Goal: Navigation & Orientation: Understand site structure

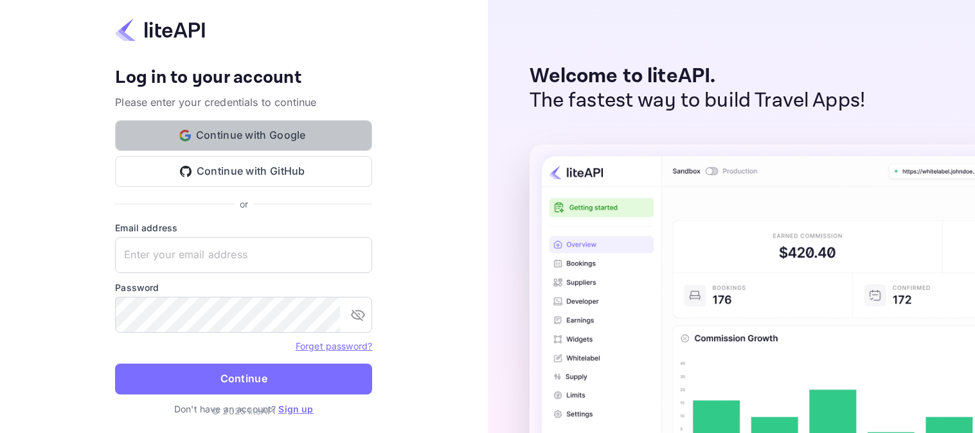
click at [236, 133] on button "Continue with Google" at bounding box center [243, 135] width 257 height 31
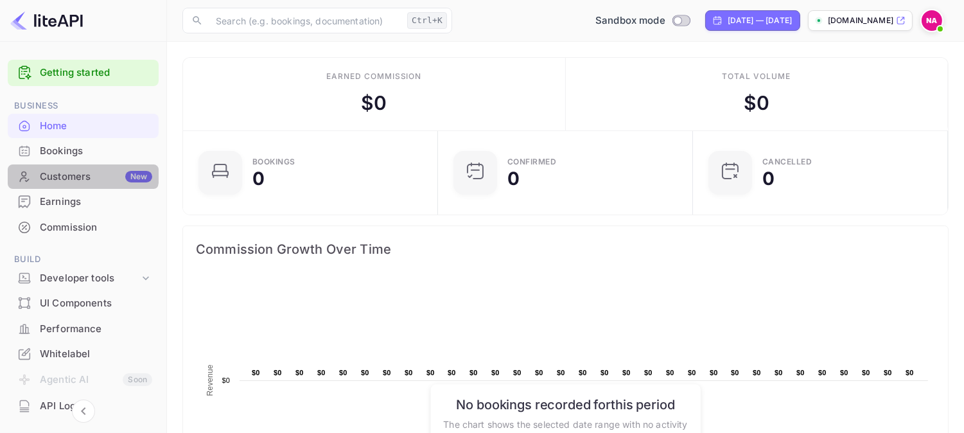
click at [75, 172] on div "Customers New" at bounding box center [96, 177] width 112 height 15
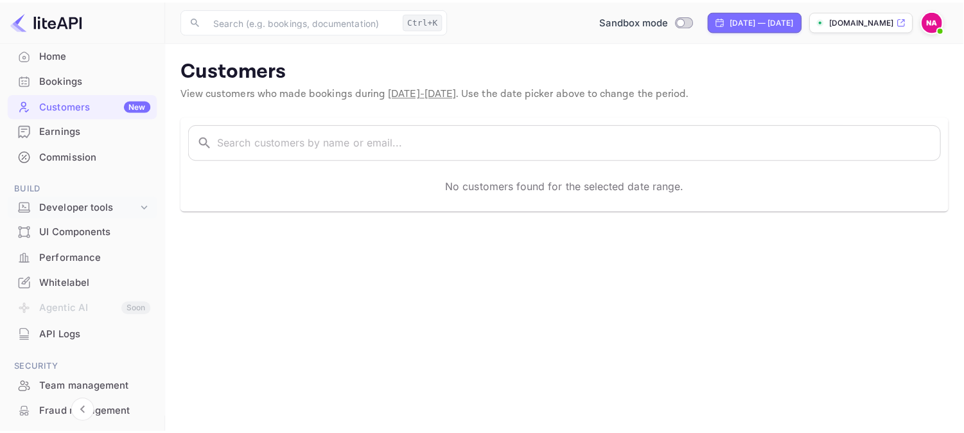
scroll to position [185, 0]
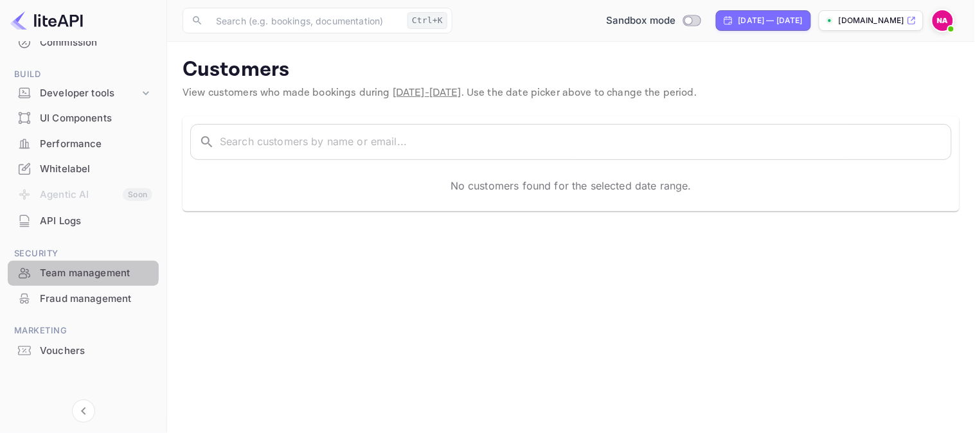
click at [75, 269] on div "Team management" at bounding box center [96, 273] width 112 height 15
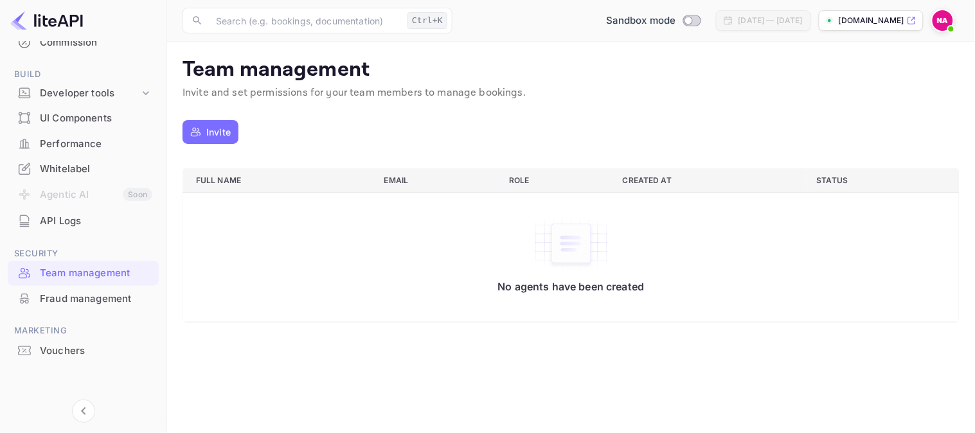
click at [59, 353] on div "Vouchers" at bounding box center [96, 351] width 112 height 15
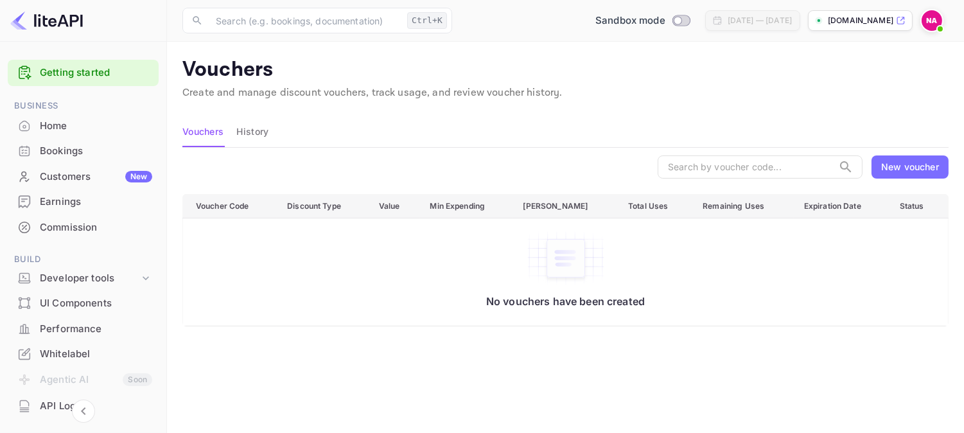
click at [49, 130] on div "Home" at bounding box center [96, 126] width 112 height 15
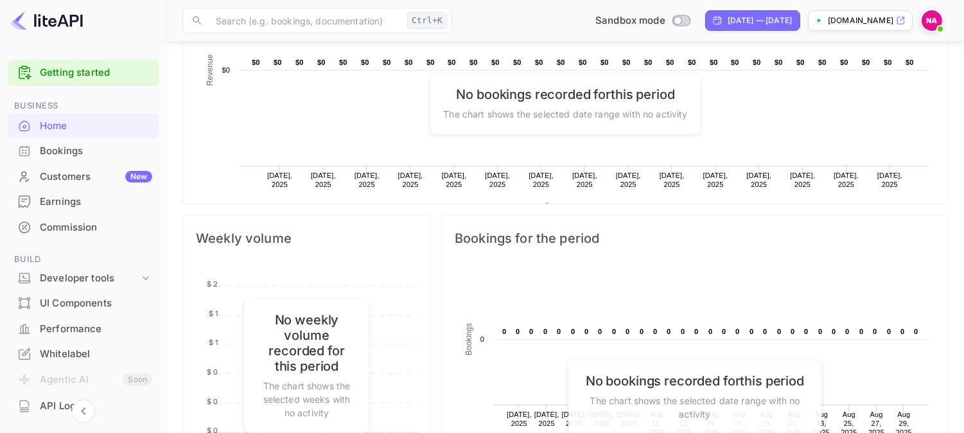
scroll to position [285, 0]
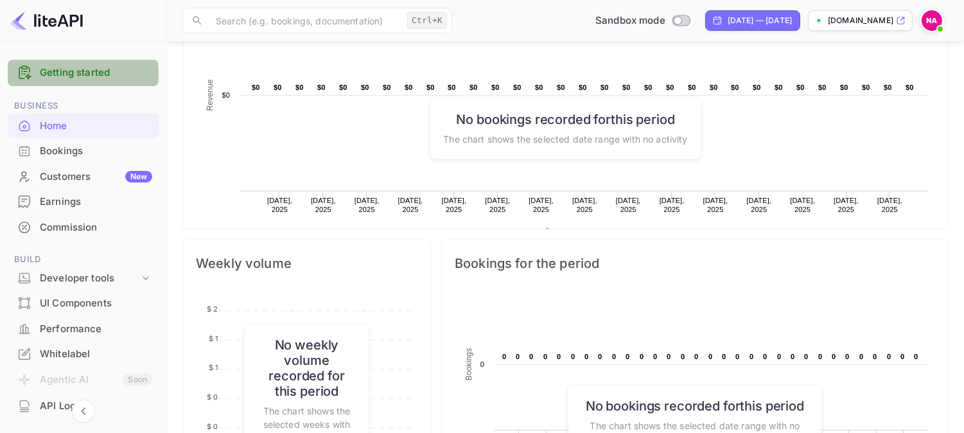
click at [67, 74] on link "Getting started" at bounding box center [96, 73] width 112 height 15
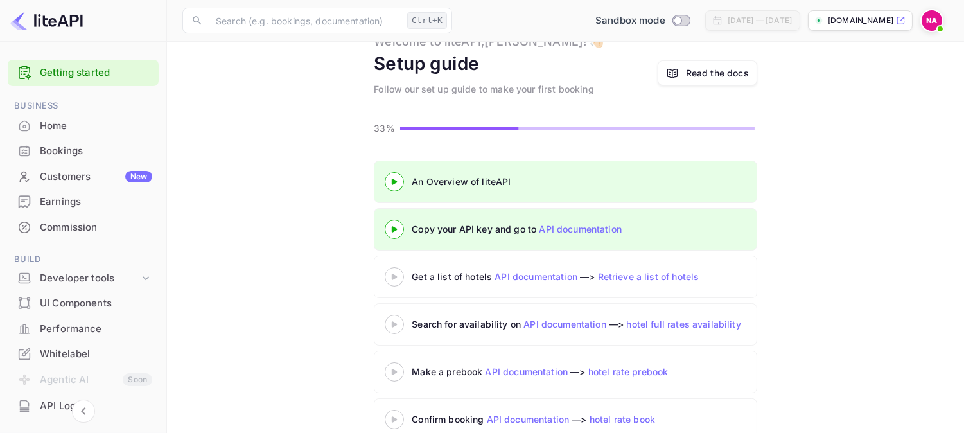
scroll to position [79, 0]
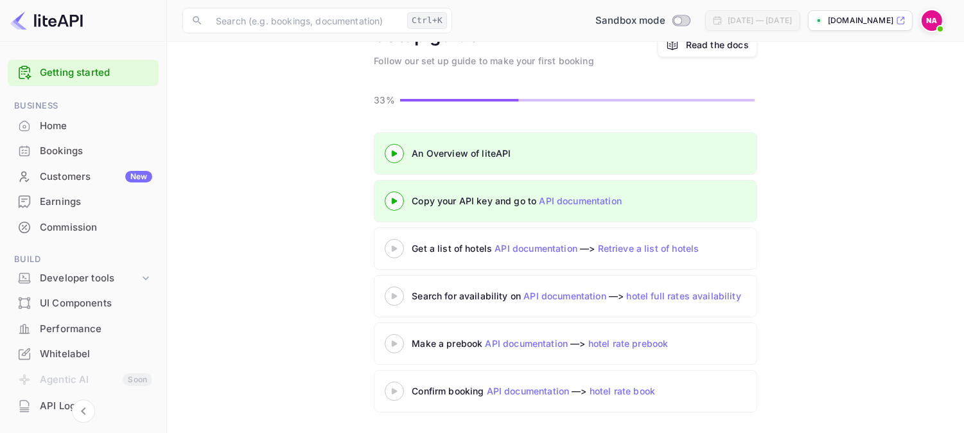
click at [42, 126] on div "Home" at bounding box center [96, 126] width 112 height 15
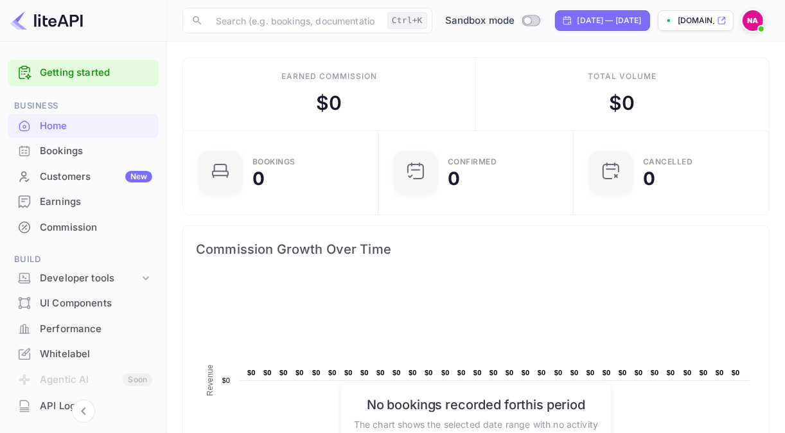
scroll to position [11, 11]
click at [67, 145] on div "Bookings" at bounding box center [96, 151] width 112 height 15
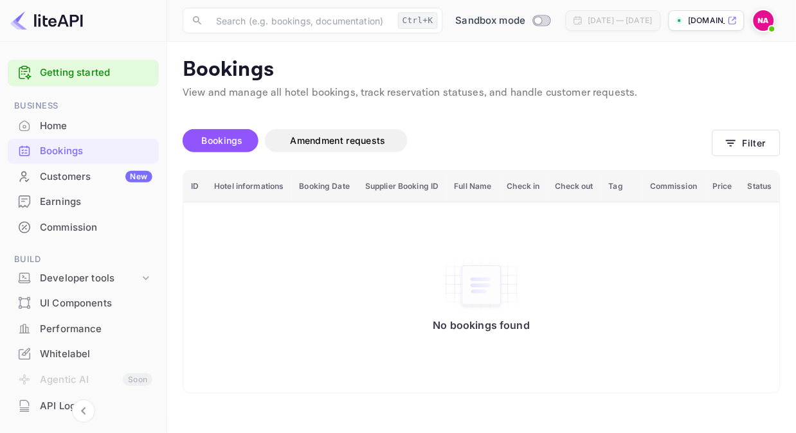
click at [42, 168] on div "Customers New" at bounding box center [83, 176] width 151 height 25
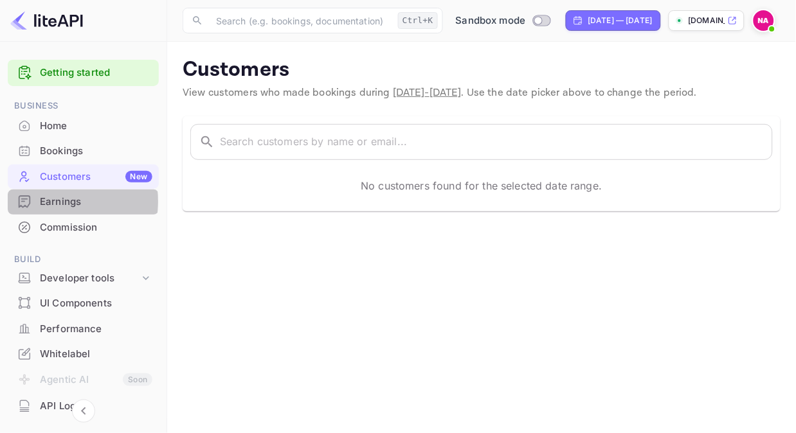
click at [39, 201] on div "Earnings" at bounding box center [83, 202] width 151 height 25
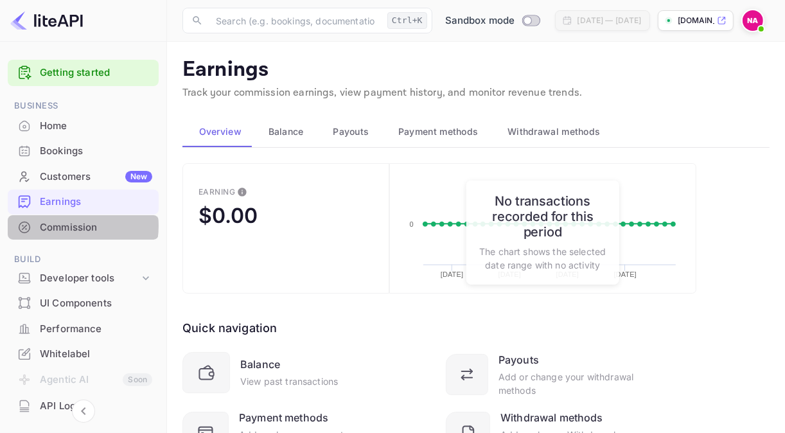
click at [63, 226] on div "Commission" at bounding box center [96, 227] width 112 height 15
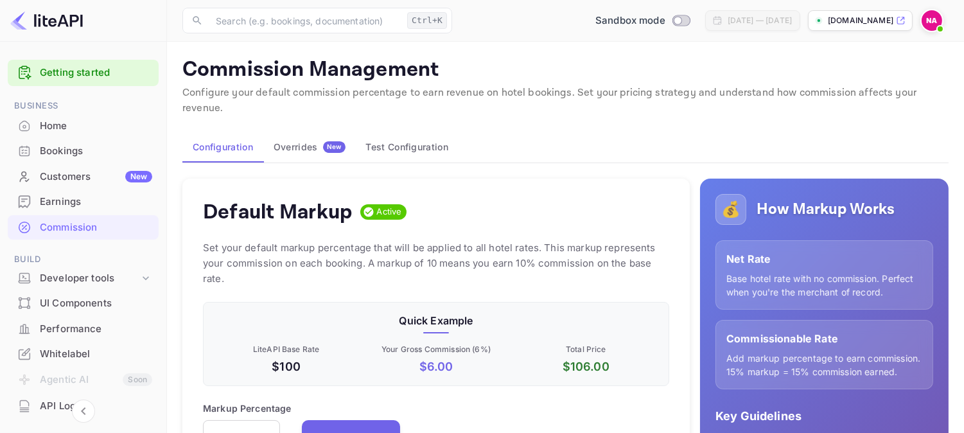
click at [315, 141] on div "Overrides New" at bounding box center [310, 147] width 72 height 12
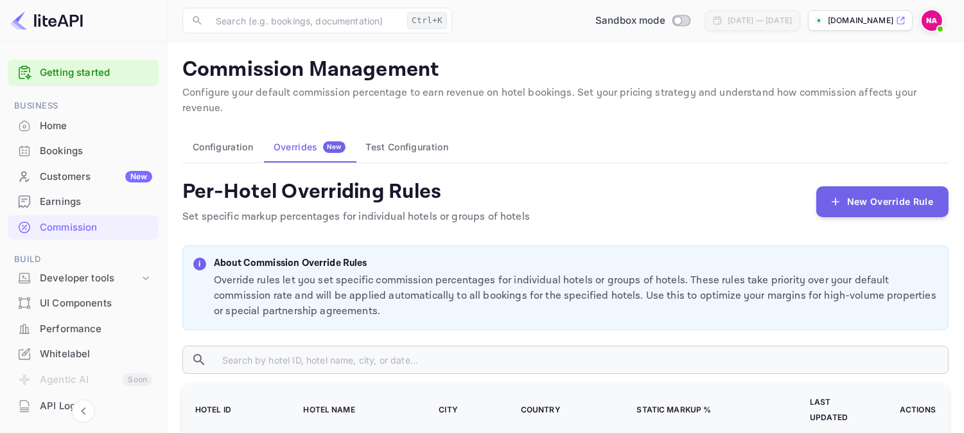
click at [413, 179] on h4 "Per-Hotel Overriding Rules" at bounding box center [356, 192] width 348 height 26
click at [413, 132] on button "Test Configuration" at bounding box center [407, 147] width 103 height 31
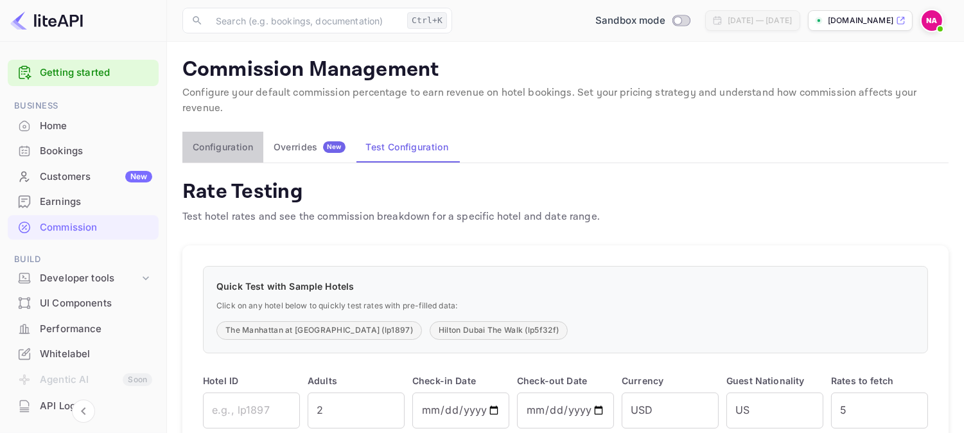
click at [216, 132] on button "Configuration" at bounding box center [222, 147] width 81 height 31
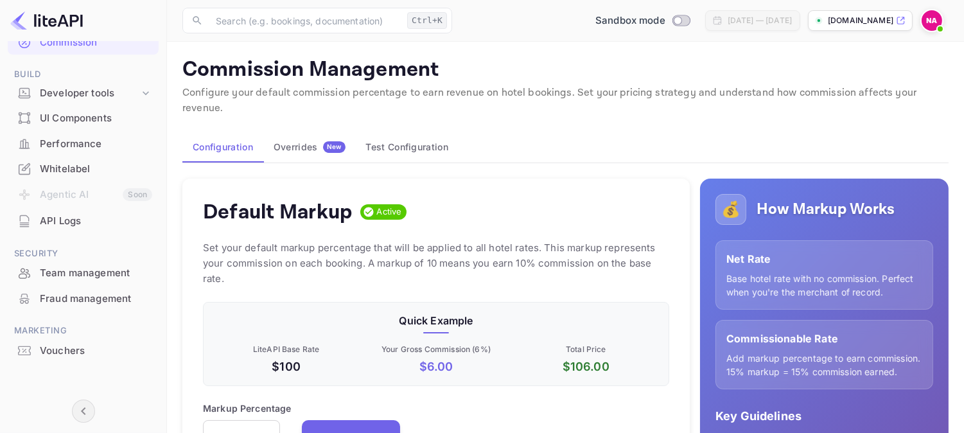
click at [76, 415] on icon "Collapse navigation" at bounding box center [83, 411] width 15 height 15
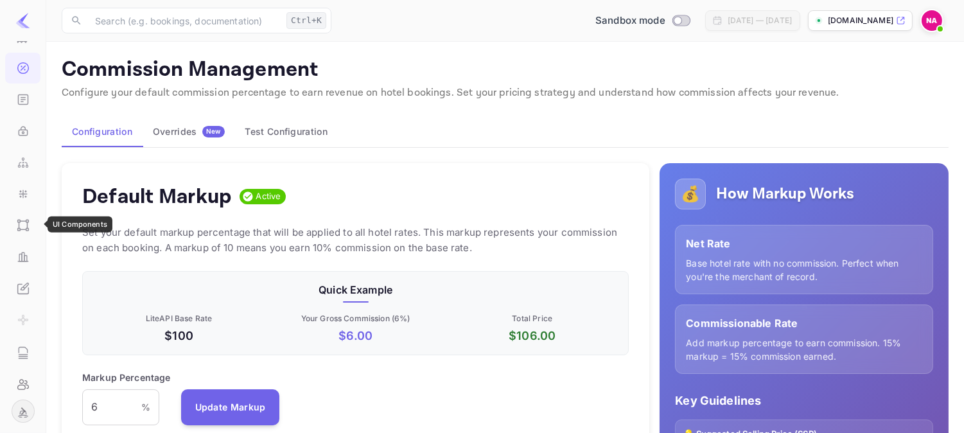
scroll to position [265, 0]
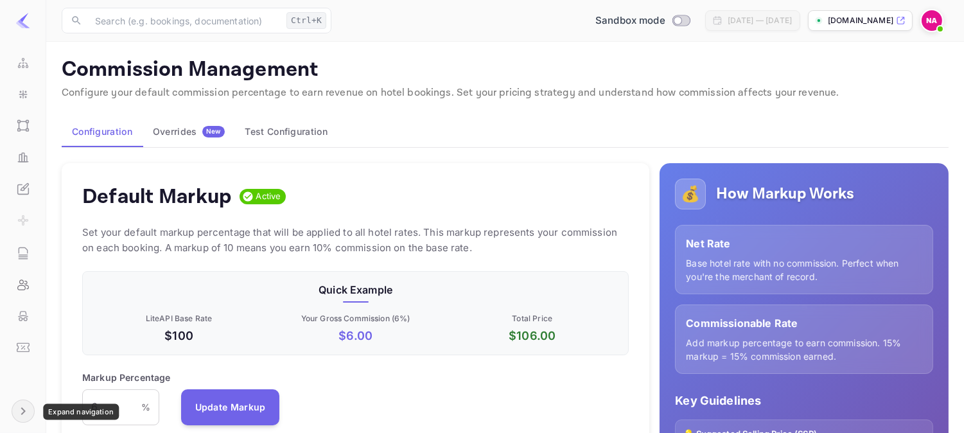
click at [21, 409] on icon "Expand navigation" at bounding box center [23, 411] width 4 height 8
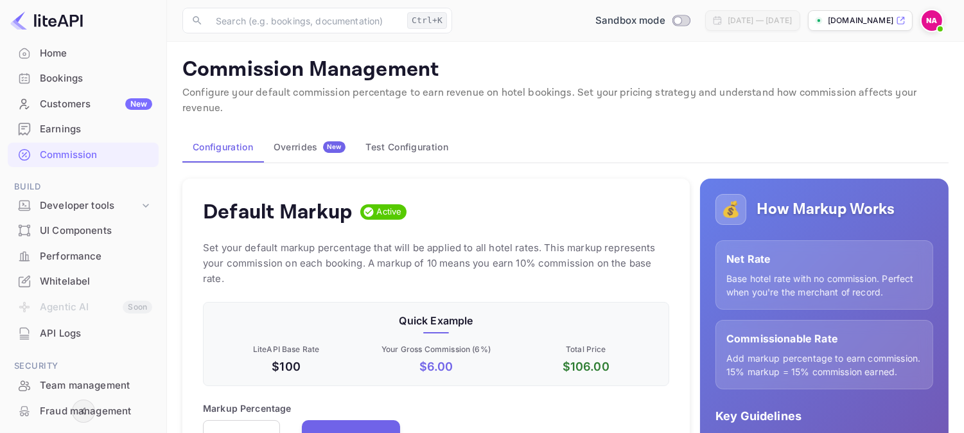
scroll to position [0, 0]
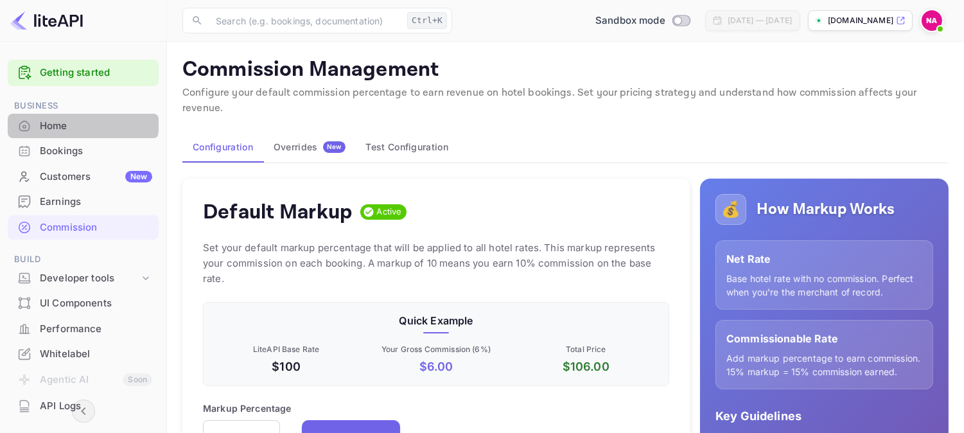
click at [61, 120] on div "Home" at bounding box center [96, 126] width 112 height 15
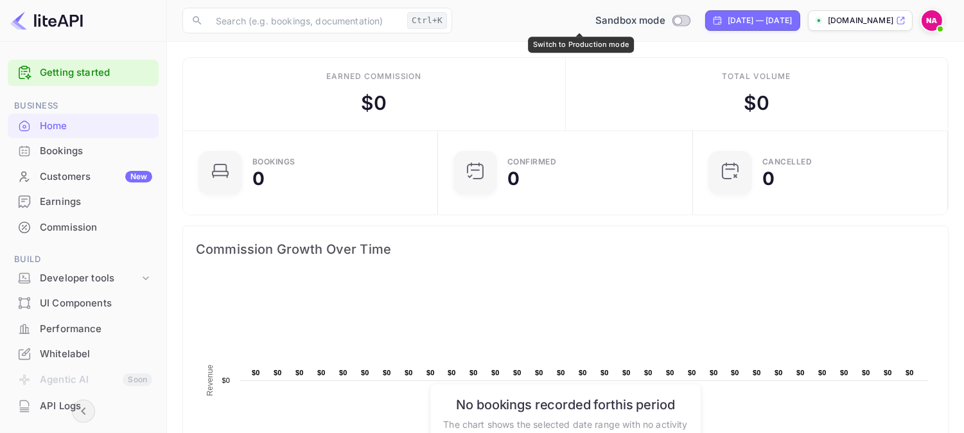
click at [665, 20] on input "Switch to Production mode" at bounding box center [678, 20] width 26 height 8
checkbox input "false"
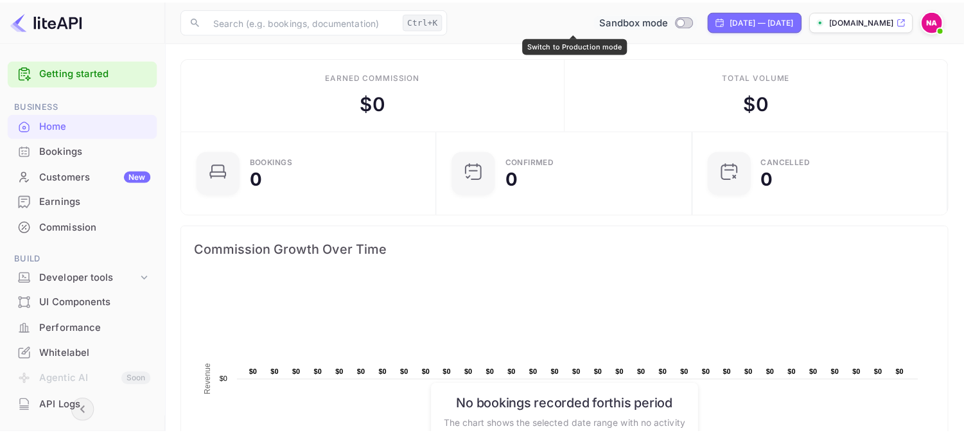
scroll to position [198, 236]
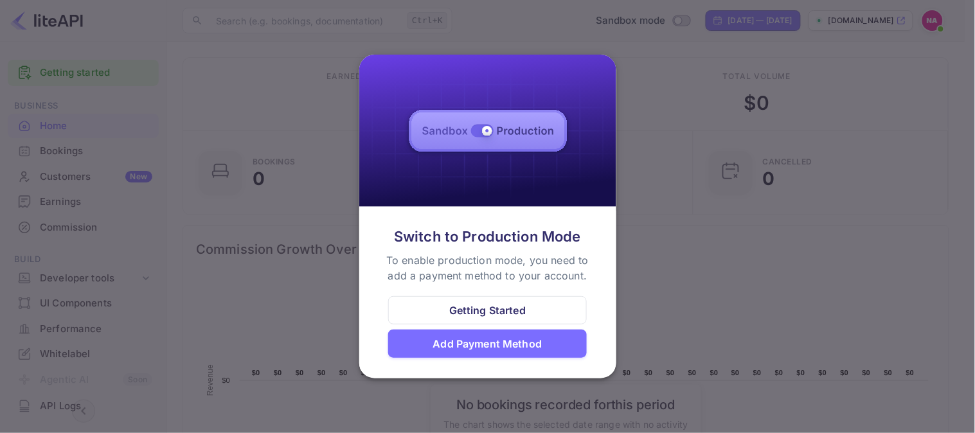
click at [492, 311] on div "Getting Started" at bounding box center [487, 310] width 76 height 15
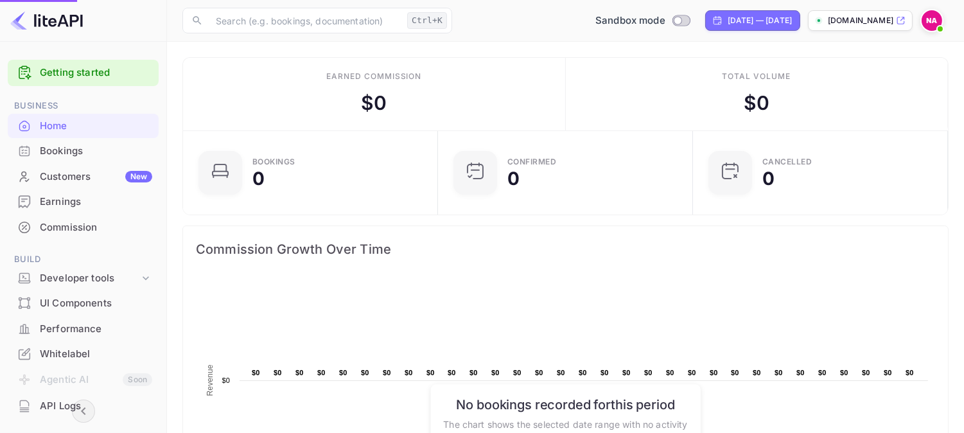
scroll to position [198, 236]
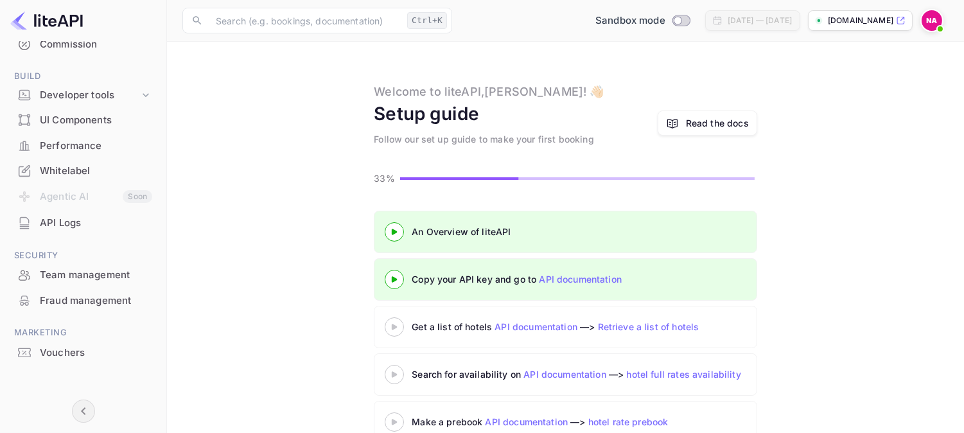
scroll to position [185, 0]
click at [61, 191] on li "Agentic AI Soon" at bounding box center [83, 195] width 151 height 27
click at [56, 195] on li "Agentic AI Soon" at bounding box center [83, 195] width 151 height 27
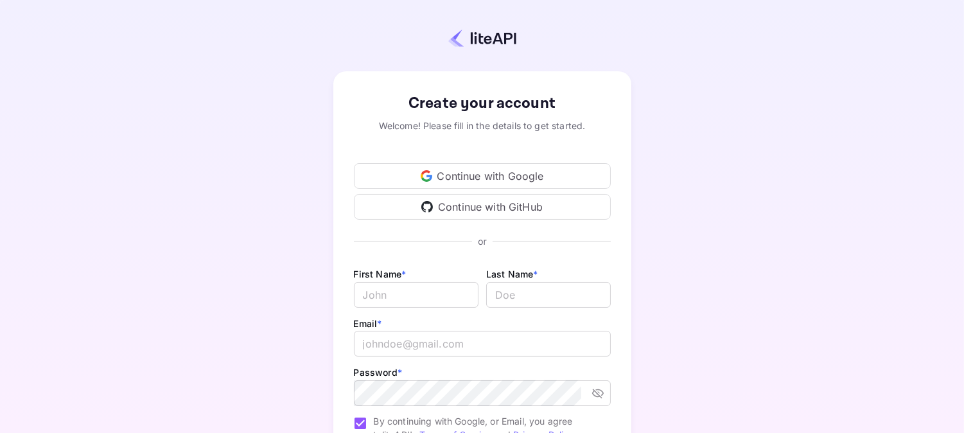
scroll to position [139, 0]
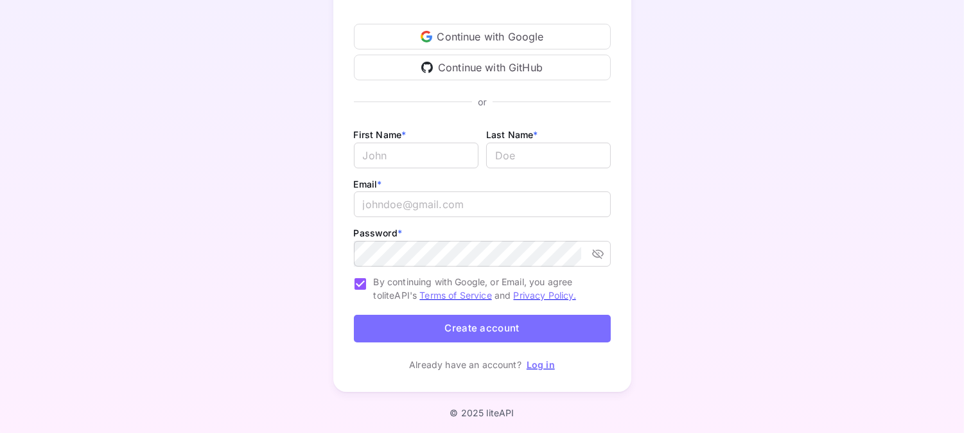
click at [544, 364] on link "Log in" at bounding box center [541, 364] width 28 height 11
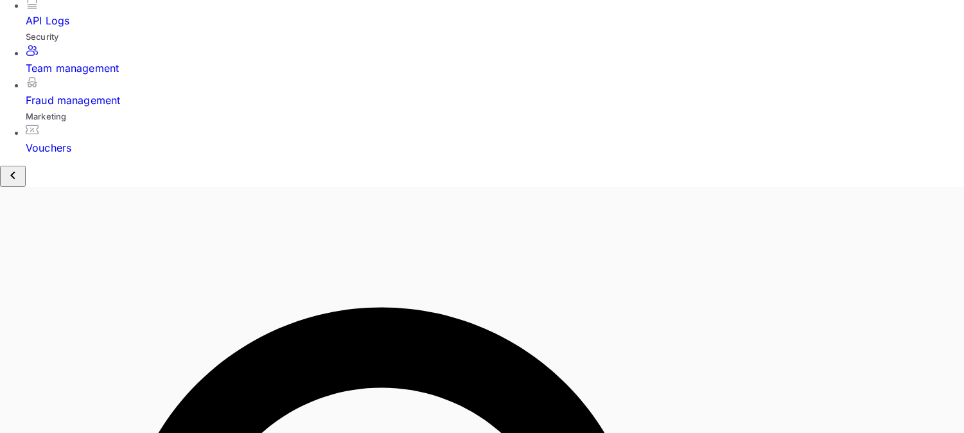
scroll to position [499, 0]
